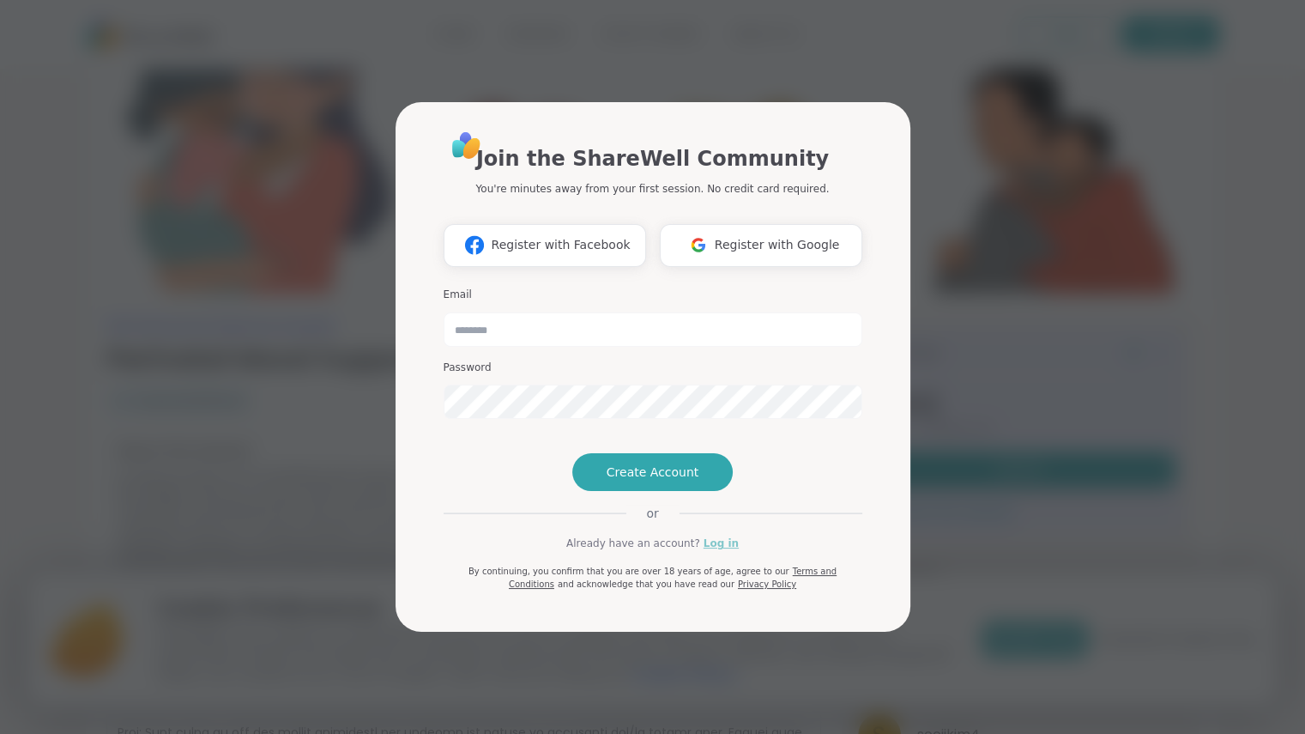
click at [709, 551] on link "Log in" at bounding box center [721, 542] width 35 height 15
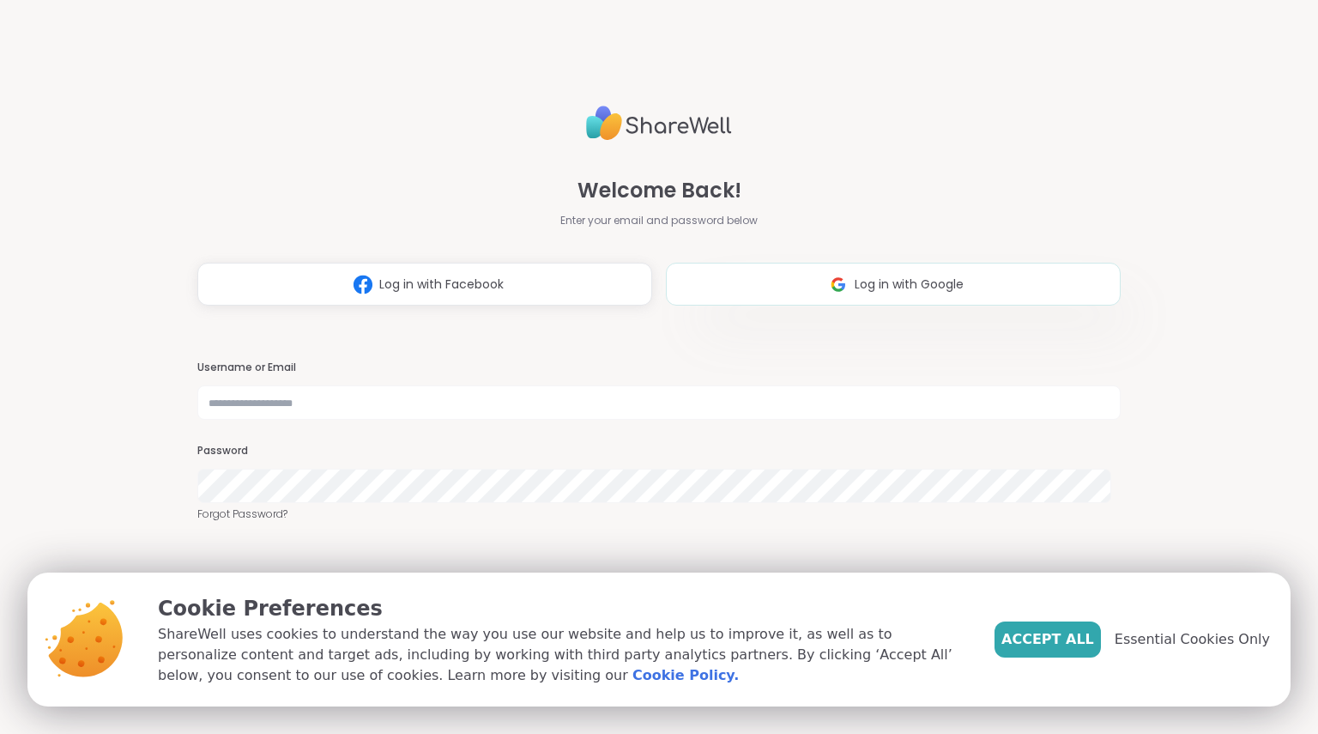
click at [848, 293] on button "Log in with Google" at bounding box center [893, 284] width 455 height 43
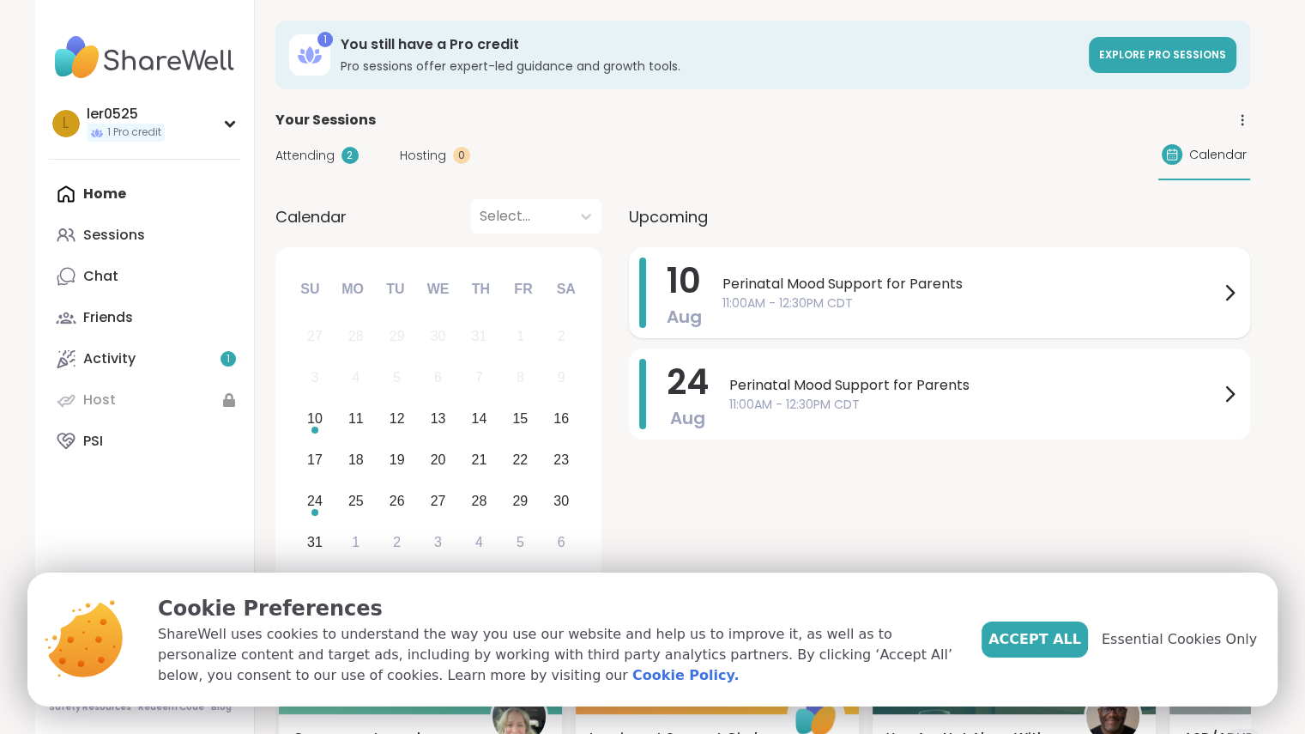
click at [886, 313] on div "Perinatal Mood Support for Parents 11:00AM - 12:30PM CDT" at bounding box center [980, 292] width 517 height 70
